Goal: Information Seeking & Learning: Understand process/instructions

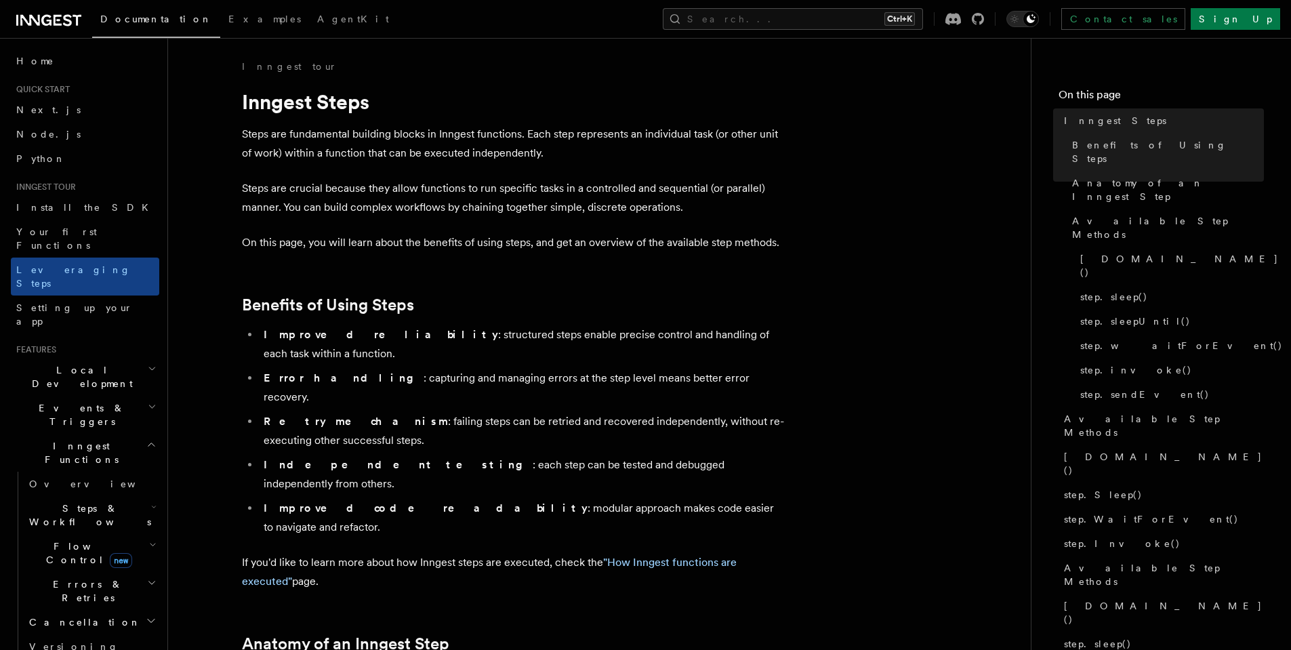
click at [145, 434] on h2 "Inngest Functions" at bounding box center [85, 453] width 148 height 38
click at [146, 501] on icon "button" at bounding box center [151, 506] width 11 height 11
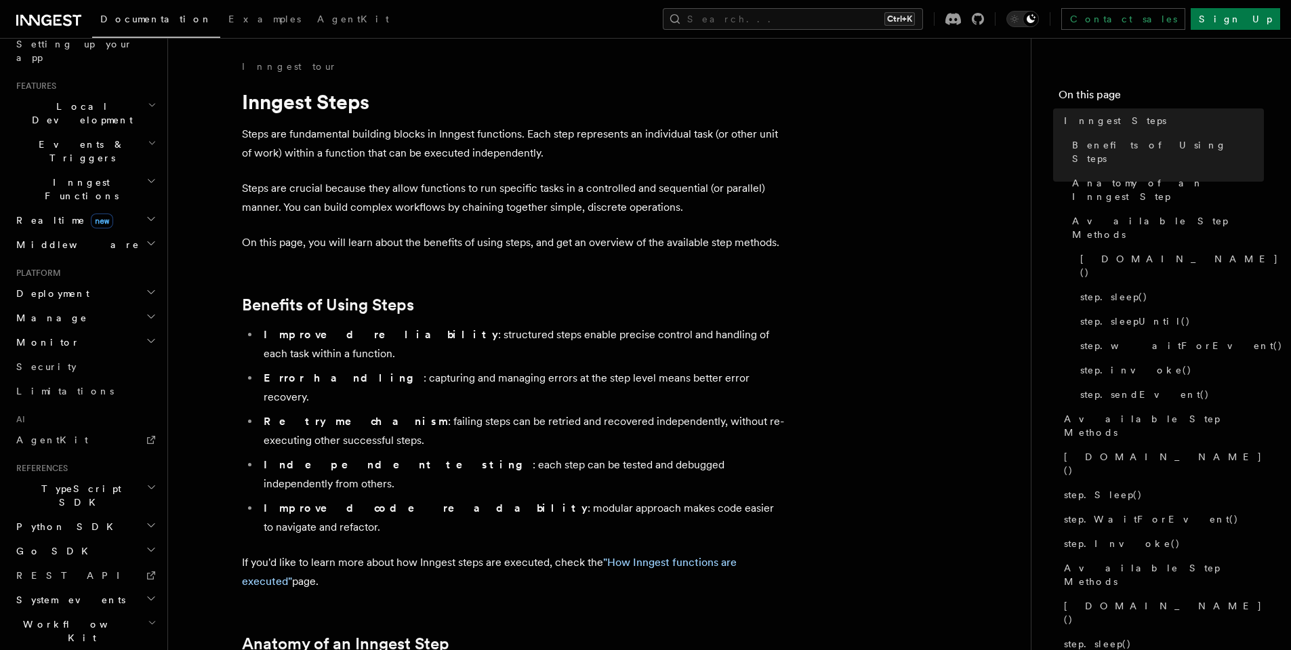
click at [68, 306] on h2 "Manage" at bounding box center [85, 318] width 148 height 24
click at [75, 281] on h2 "Deployment" at bounding box center [85, 293] width 148 height 24
click at [65, 281] on h2 "Deployment" at bounding box center [85, 293] width 148 height 24
click at [62, 306] on h2 "Manage" at bounding box center [85, 318] width 148 height 24
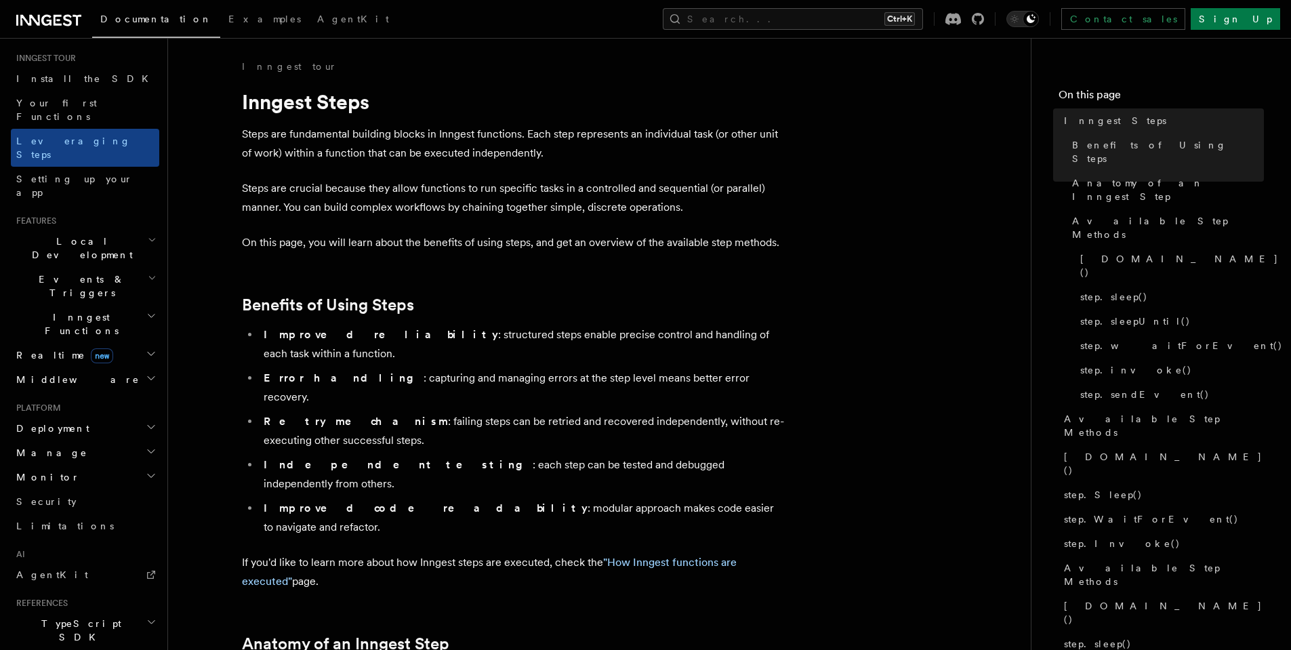
scroll to position [128, 0]
click at [69, 230] on h2 "Local Development" at bounding box center [85, 249] width 148 height 38
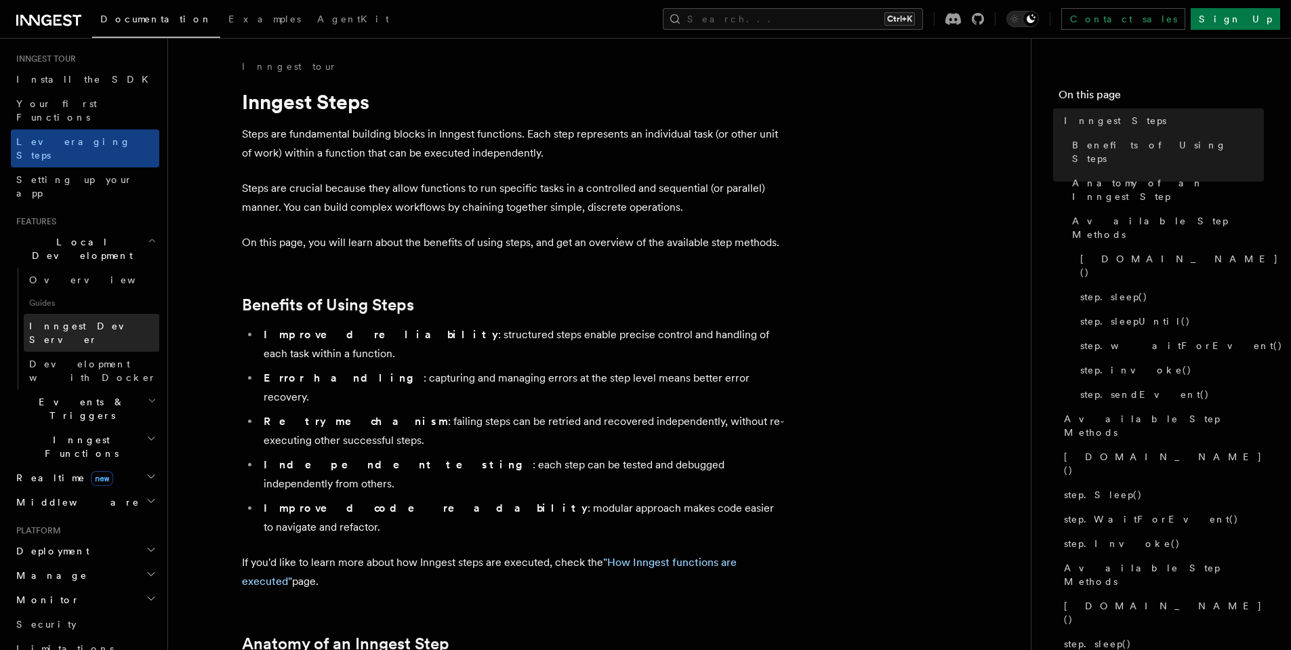
click at [68, 321] on span "Inngest Dev Server" at bounding box center [87, 333] width 116 height 24
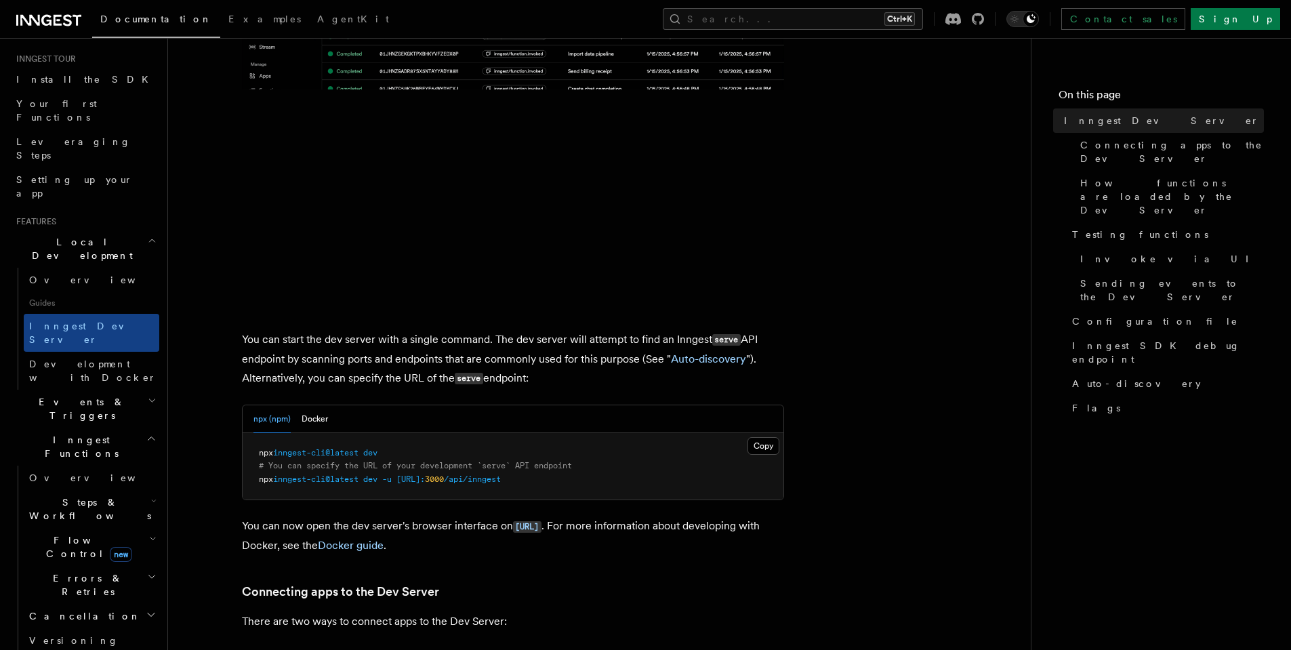
scroll to position [339, 0]
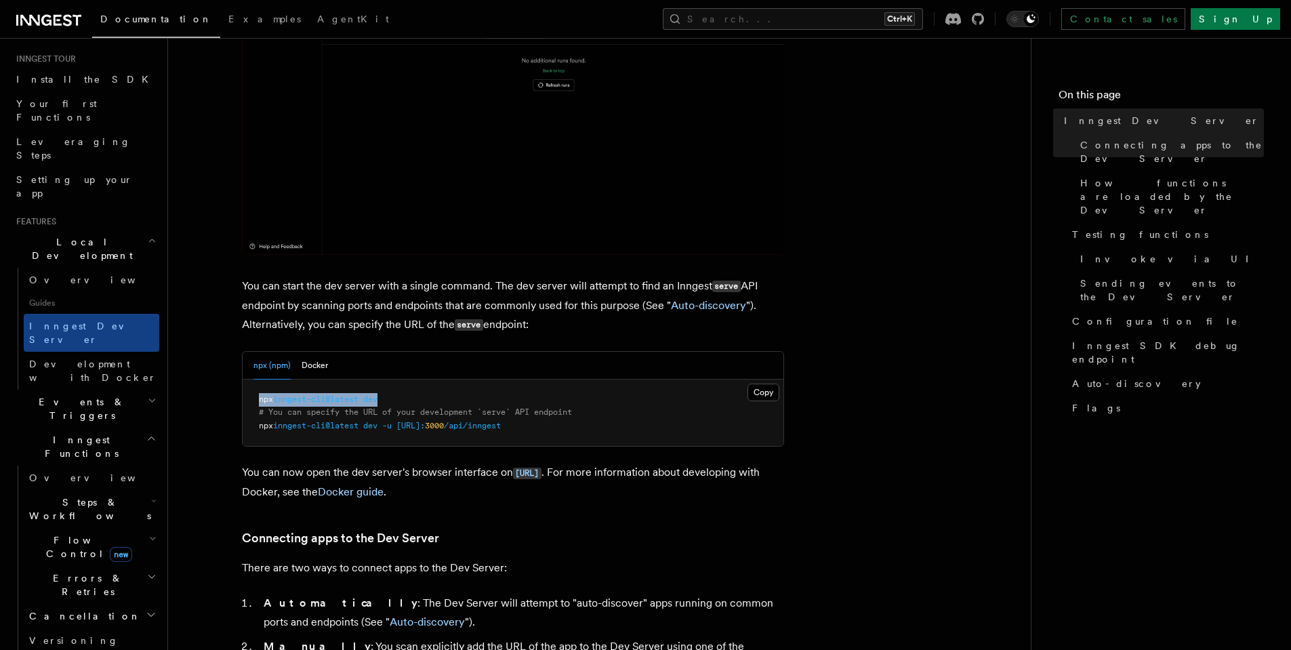
drag, startPoint x: 258, startPoint y: 394, endPoint x: 421, endPoint y: 399, distance: 163.4
click at [421, 399] on pre "npx inngest-cli@latest dev # You can specify the URL of your development `serve…" at bounding box center [513, 412] width 541 height 67
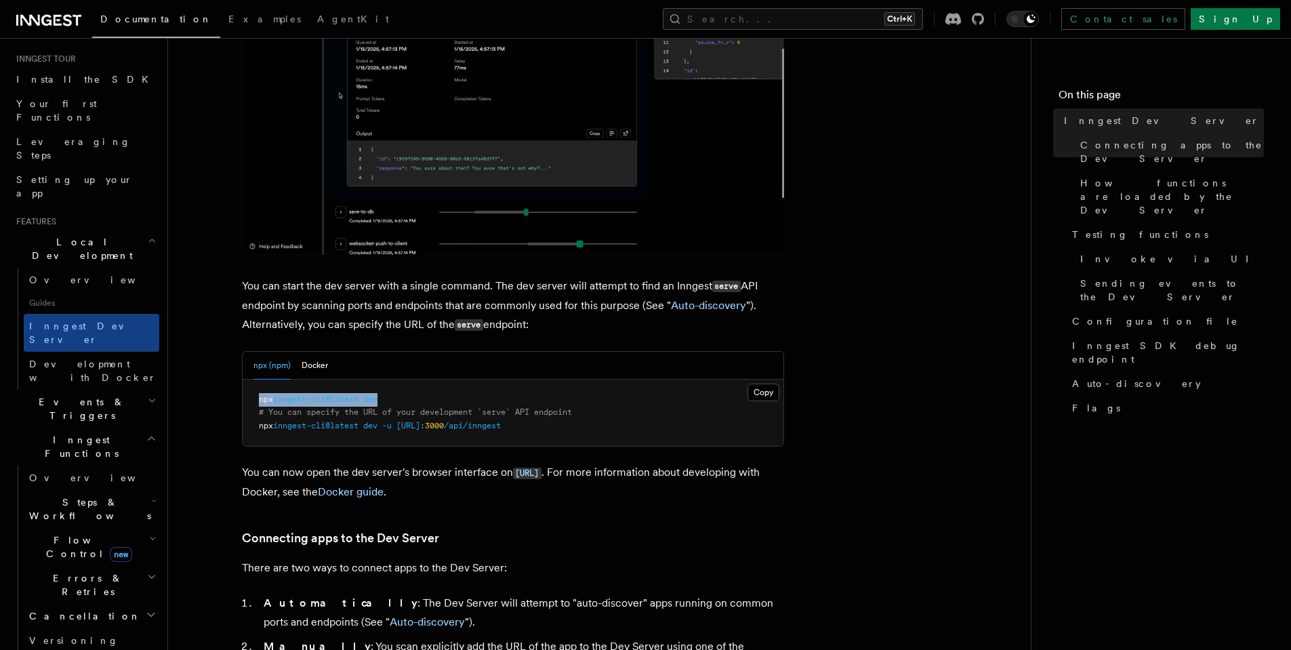
copy span "npx inngest-cli@latest dev"
